Goal: Check status: Check status

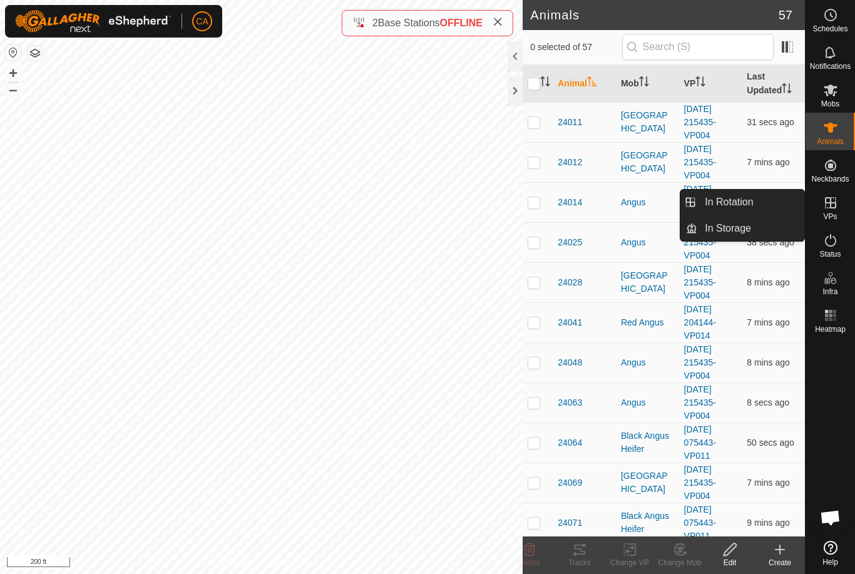
click at [747, 204] on span "In Rotation" at bounding box center [729, 202] width 48 height 15
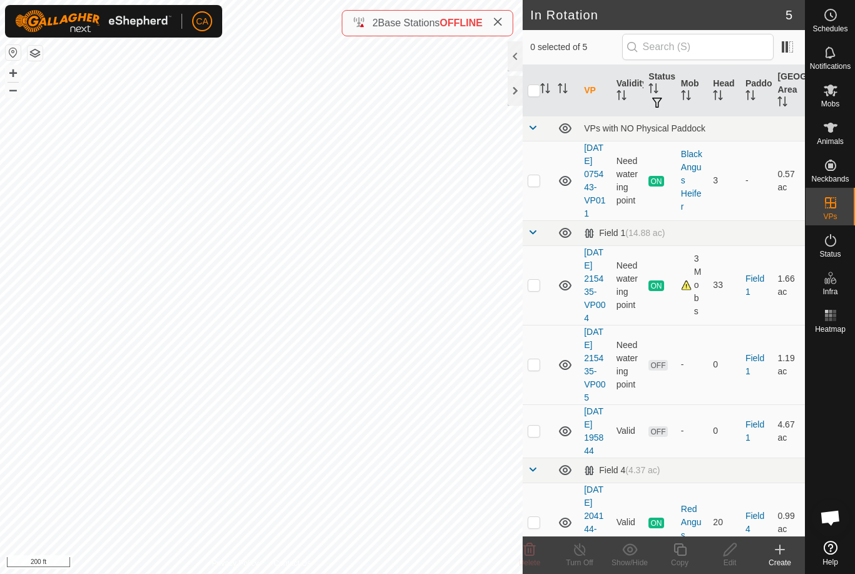
click at [532, 403] on td at bounding box center [538, 364] width 30 height 79
click at [534, 554] on icon at bounding box center [530, 549] width 12 height 13
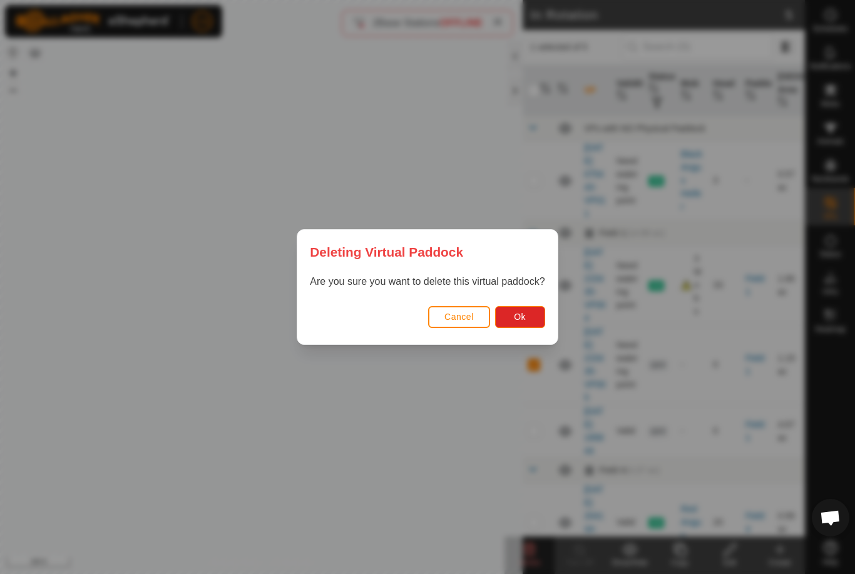
click at [528, 314] on button "Ok" at bounding box center [520, 317] width 50 height 22
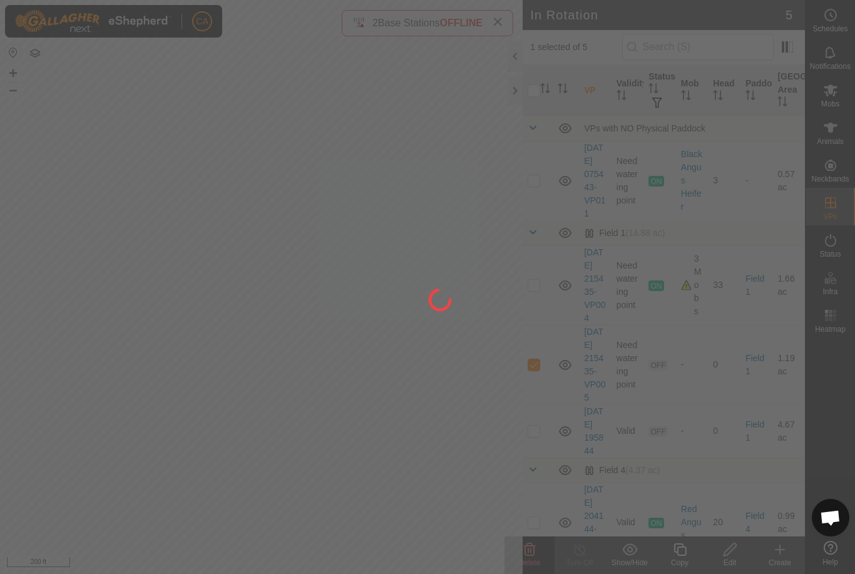
checkbox input "false"
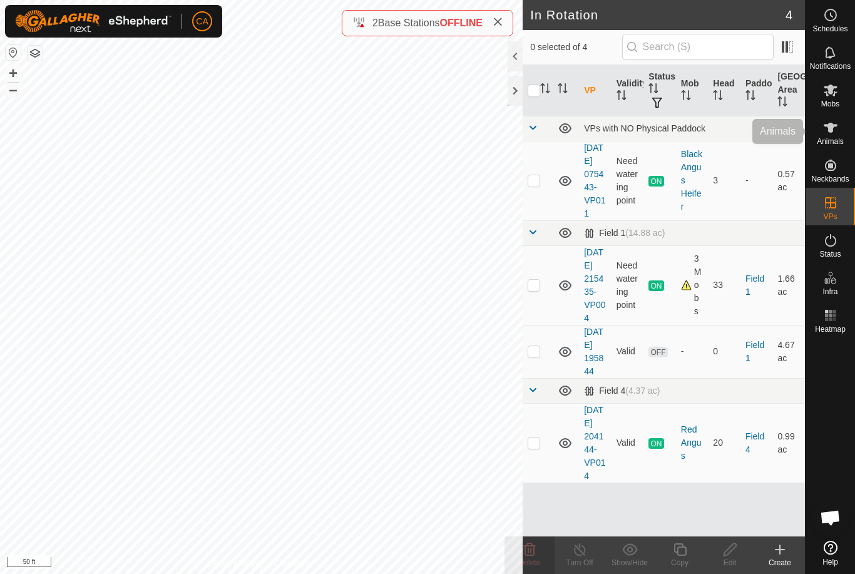
click at [837, 135] on icon at bounding box center [830, 127] width 15 height 15
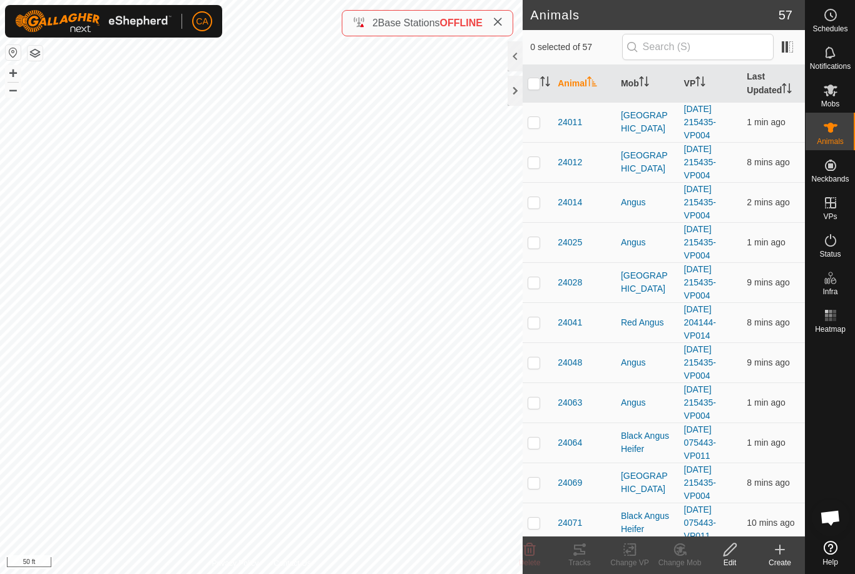
click at [636, 86] on th "Mob" at bounding box center [647, 84] width 63 height 38
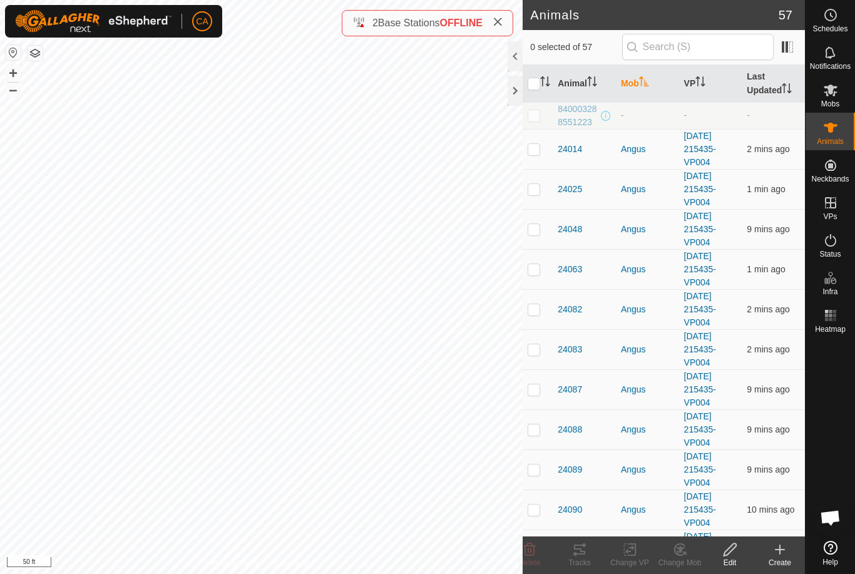
click at [646, 91] on th "Mob" at bounding box center [647, 84] width 63 height 38
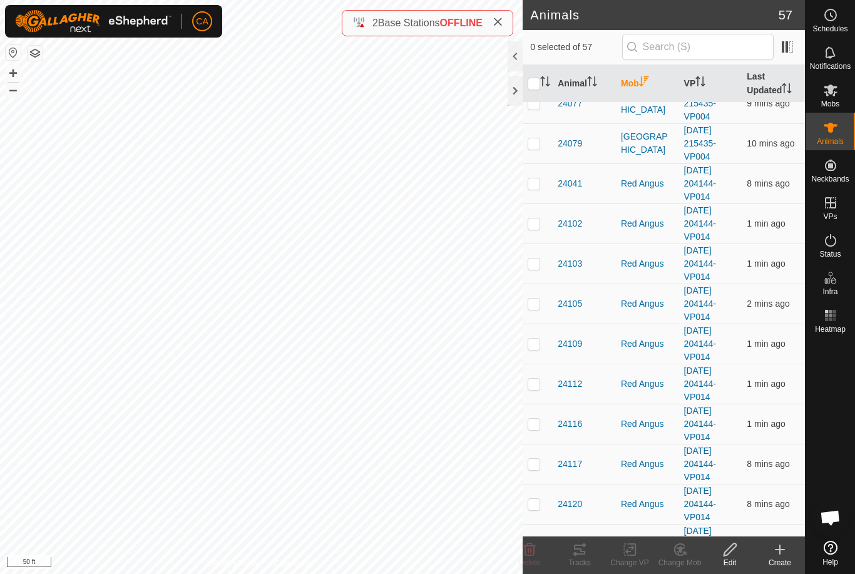
scroll to position [260, 0]
click at [535, 298] on p-checkbox at bounding box center [534, 303] width 13 height 10
checkbox input "true"
click at [542, 349] on td at bounding box center [538, 343] width 30 height 40
checkbox input "true"
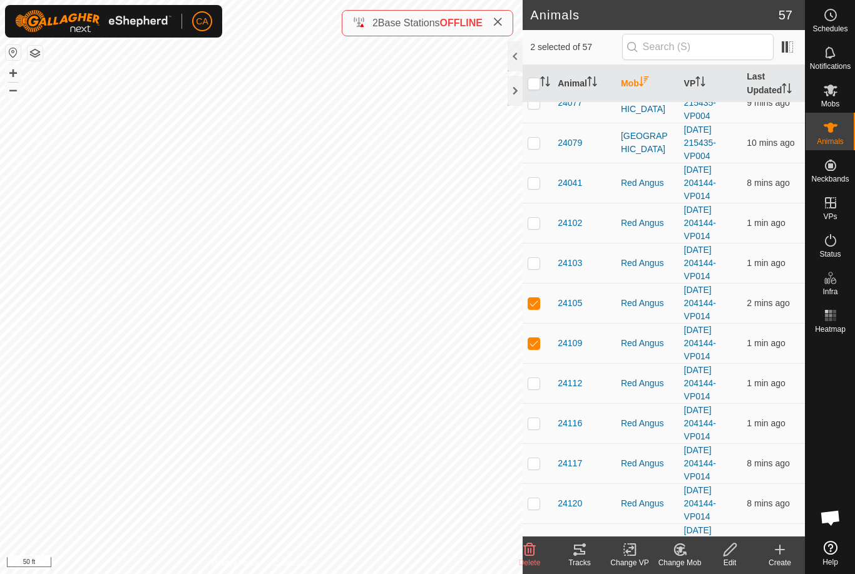
click at [538, 398] on td at bounding box center [538, 383] width 30 height 40
checkbox input "true"
click at [543, 429] on td at bounding box center [538, 423] width 30 height 40
checkbox input "true"
click at [534, 467] on p-checkbox at bounding box center [534, 463] width 13 height 10
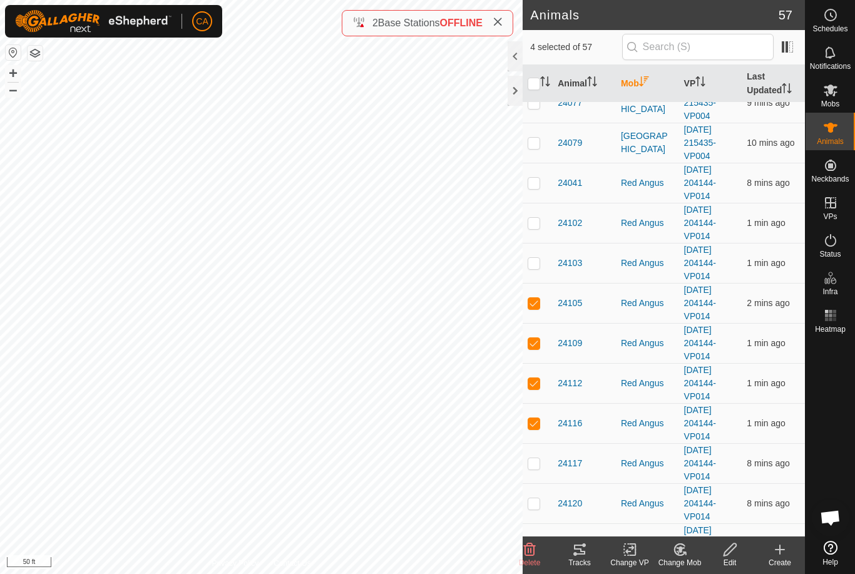
checkbox input "true"
click at [539, 510] on td at bounding box center [538, 503] width 30 height 40
checkbox input "true"
click at [533, 272] on td at bounding box center [538, 263] width 30 height 40
checkbox input "true"
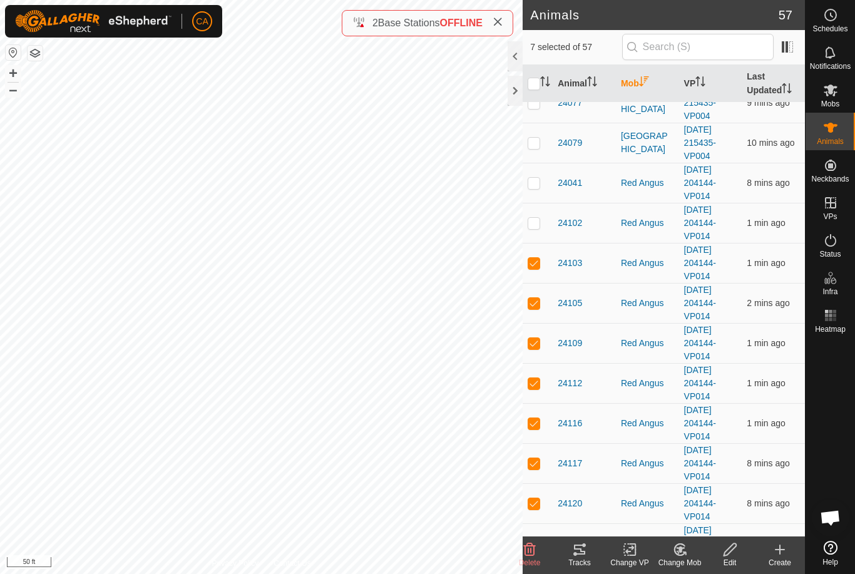
click at [523, 230] on td at bounding box center [538, 223] width 30 height 40
checkbox input "true"
click at [534, 193] on td at bounding box center [538, 183] width 30 height 40
checkbox input "true"
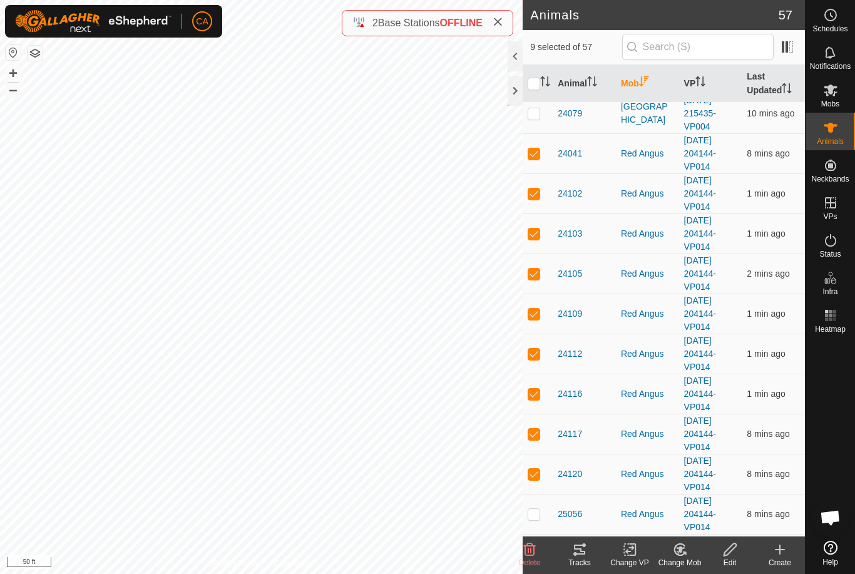
scroll to position [312, 0]
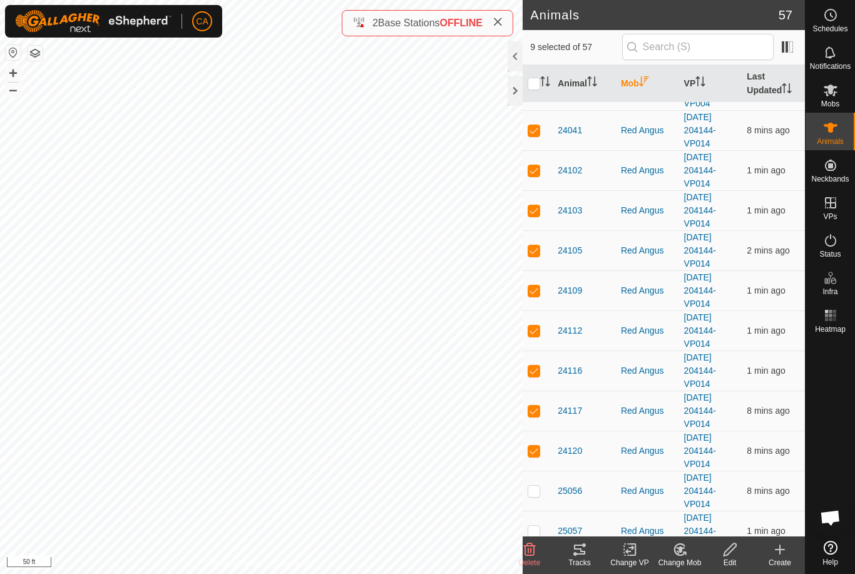
click at [533, 498] on td at bounding box center [538, 491] width 30 height 40
checkbox input "true"
click at [578, 563] on div "Tracks" at bounding box center [579, 562] width 50 height 11
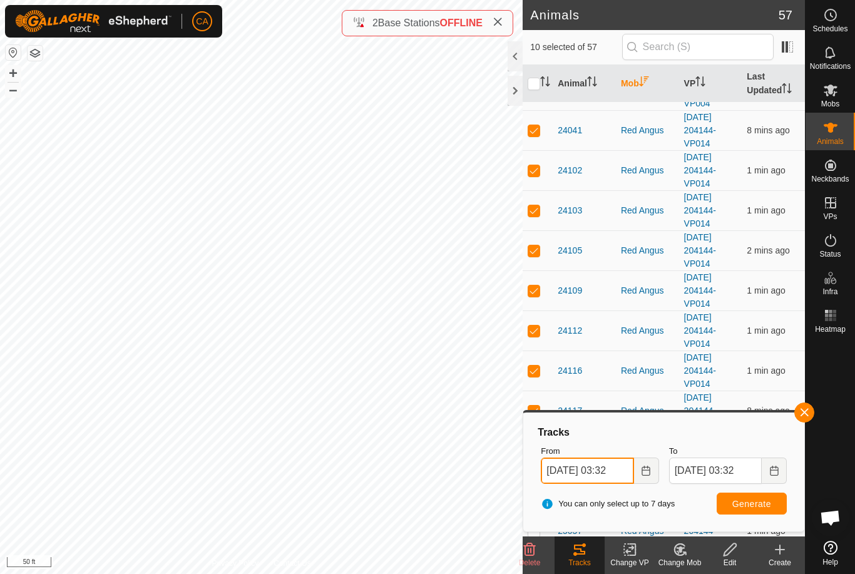
click at [606, 479] on input "08 Sep, 2025 03:32" at bounding box center [587, 470] width 93 height 26
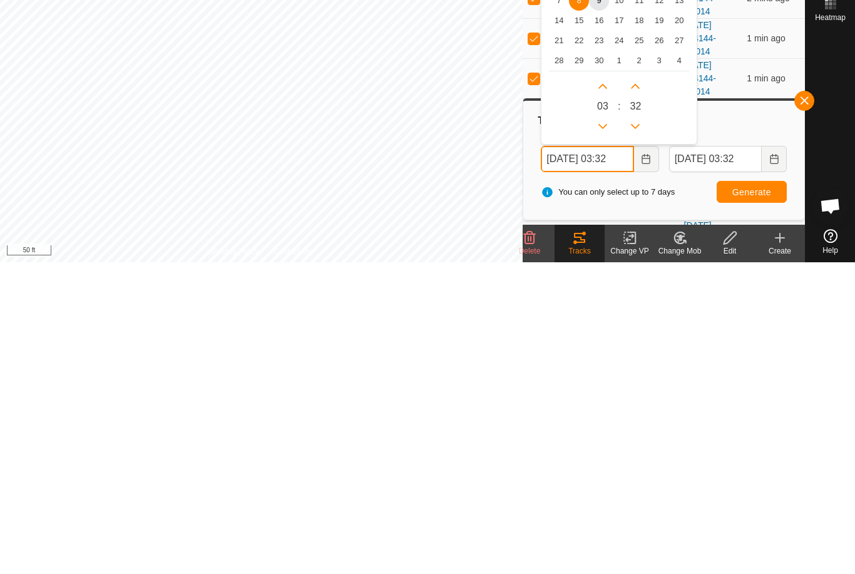
scroll to position [254, 0]
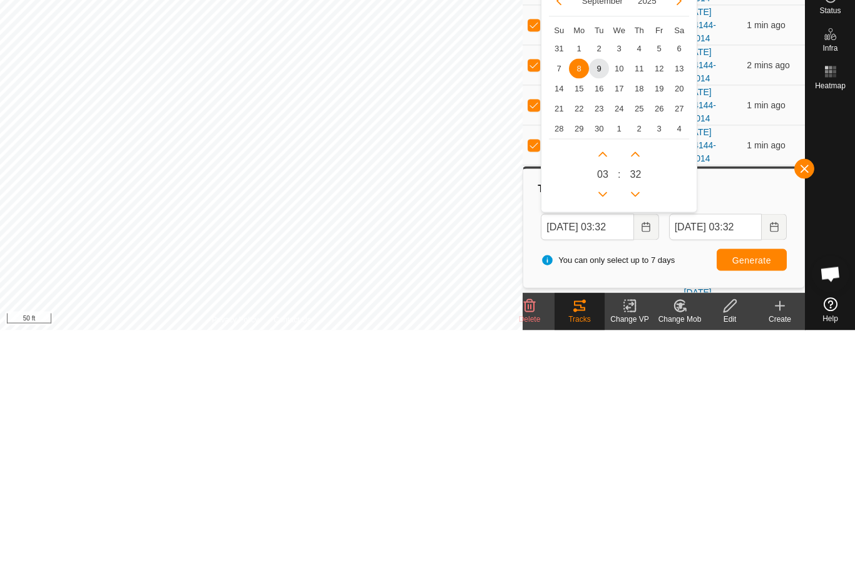
click at [675, 282] on span "6" at bounding box center [679, 292] width 20 height 20
type input "06 Sep, 2025 03:32"
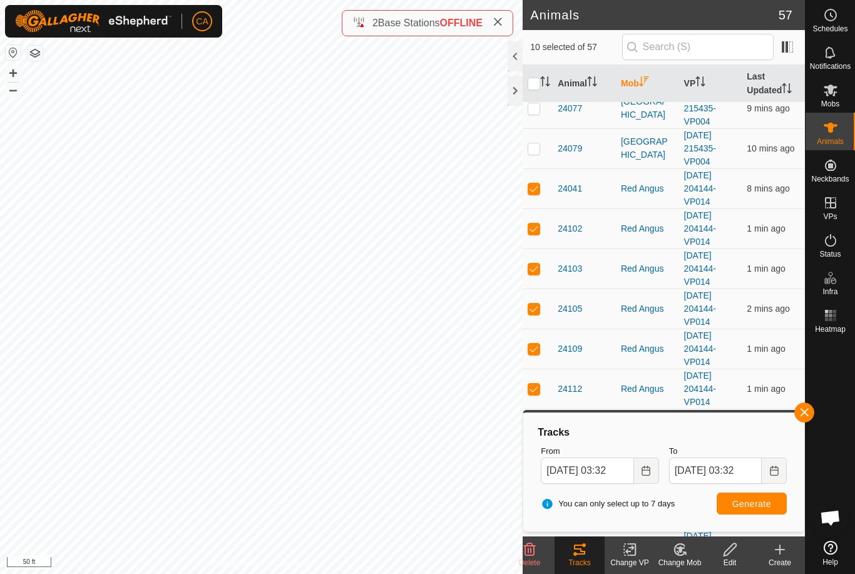
click at [755, 499] on span "Generate" at bounding box center [751, 504] width 39 height 10
